Goal: Information Seeking & Learning: Obtain resource

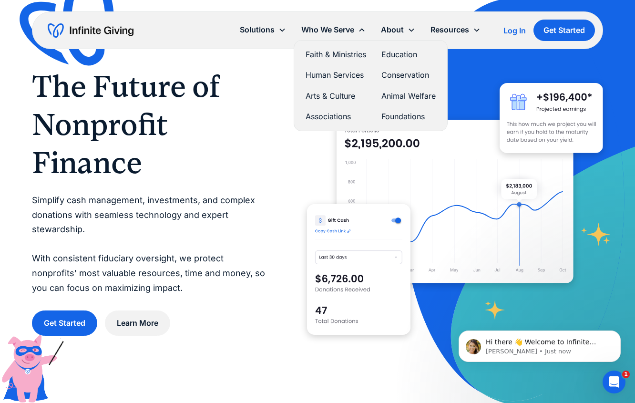
click at [396, 118] on link "Foundations" at bounding box center [409, 116] width 54 height 13
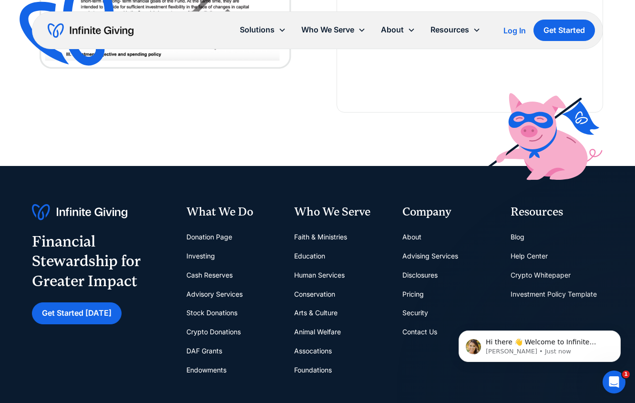
scroll to position [2267, 0]
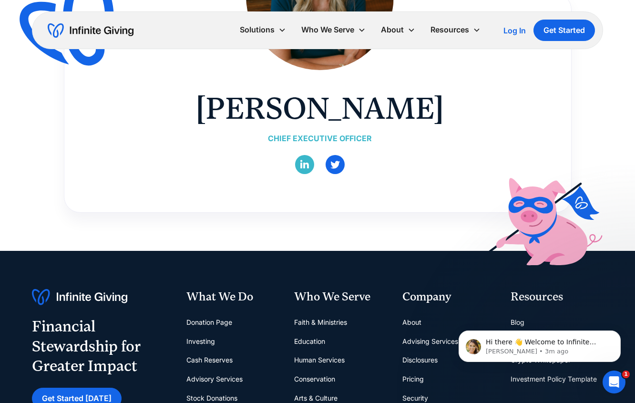
click at [310, 166] on link "" at bounding box center [304, 164] width 19 height 19
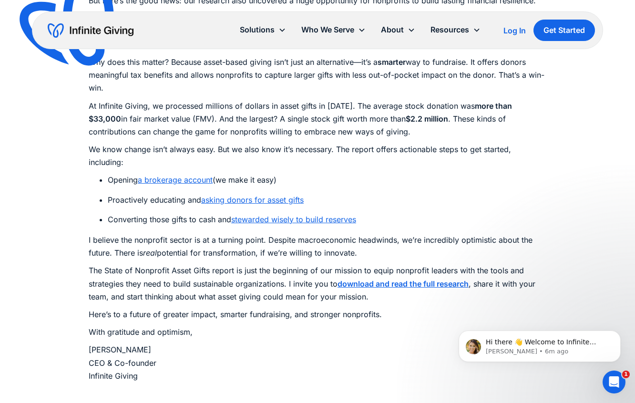
scroll to position [684, 0]
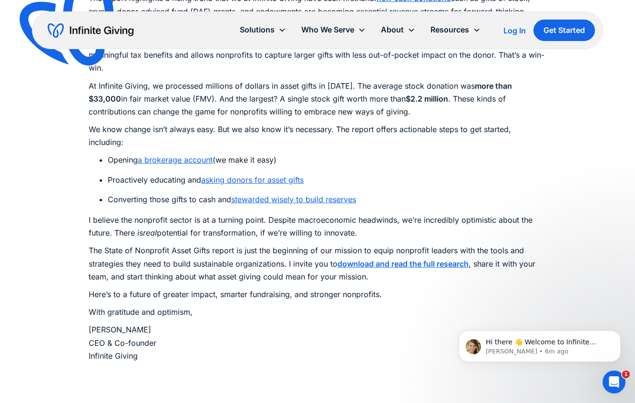
click at [375, 263] on strong "download and read the full research" at bounding box center [403, 264] width 131 height 10
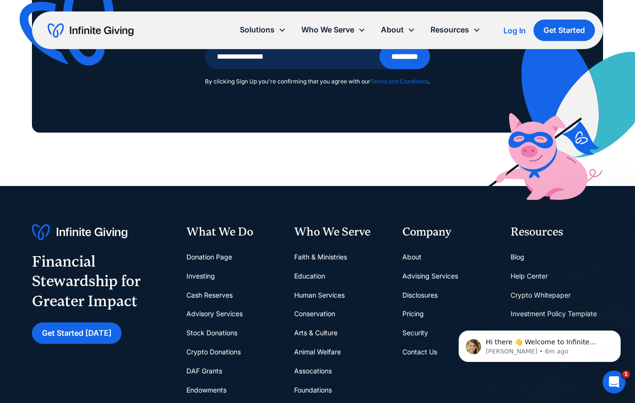
scroll to position [1648, 0]
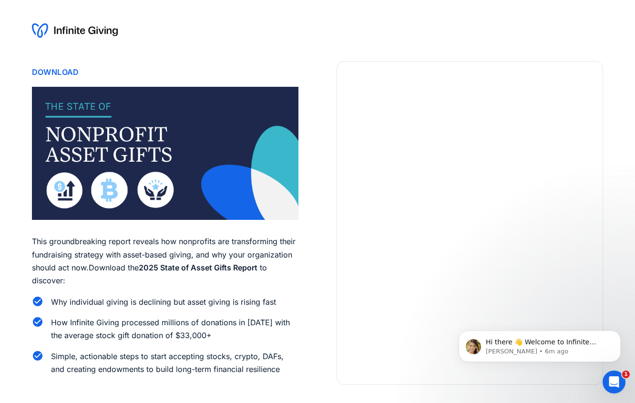
scroll to position [55, 0]
